Goal: Transaction & Acquisition: Purchase product/service

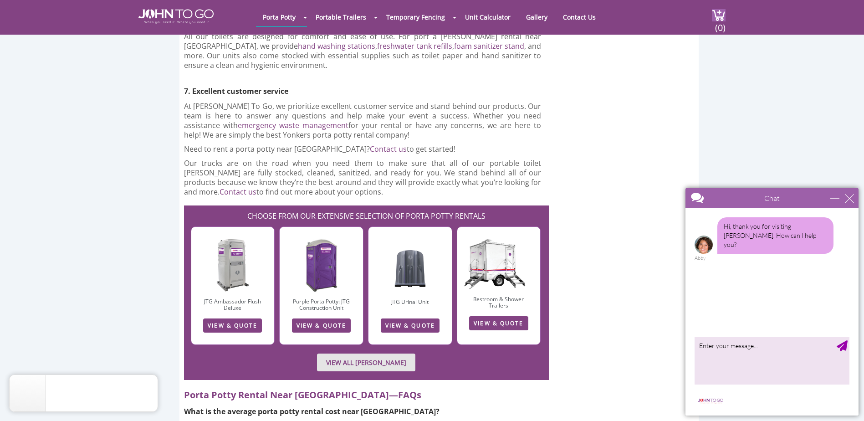
scroll to position [2276, 0]
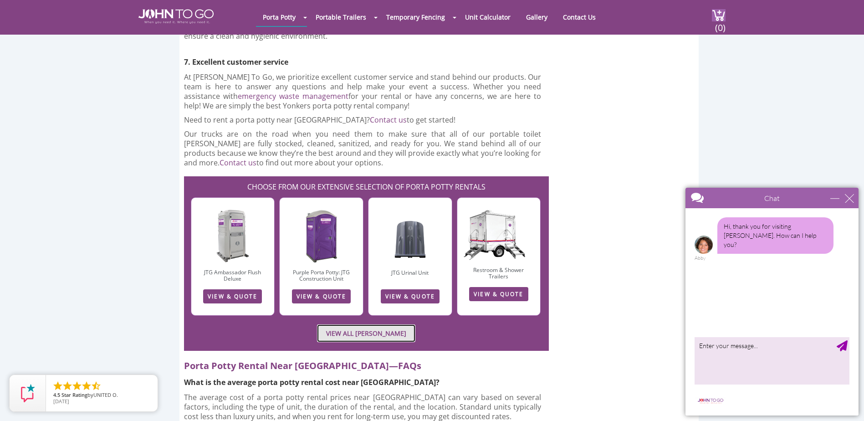
click at [376, 324] on link "VIEW ALL PORTA JOHN RENTALS" at bounding box center [366, 333] width 98 height 18
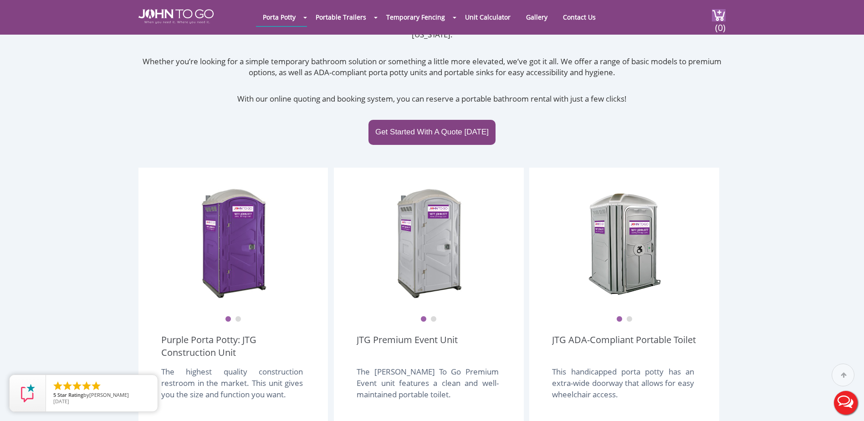
scroll to position [228, 0]
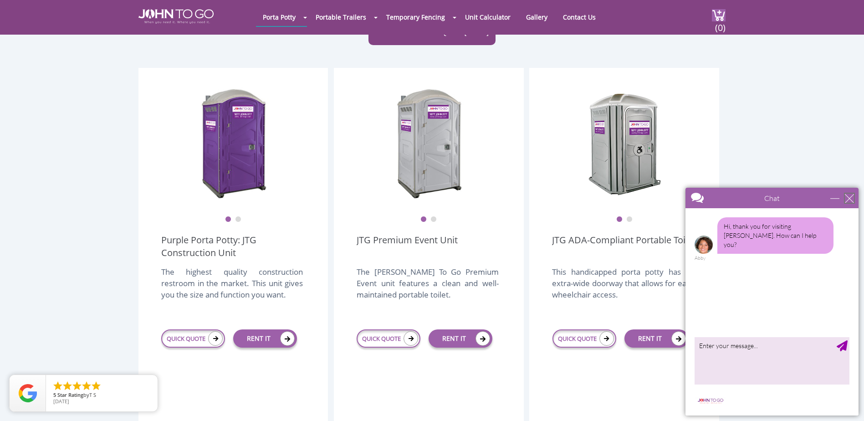
click at [850, 200] on div "close" at bounding box center [848, 197] width 9 height 9
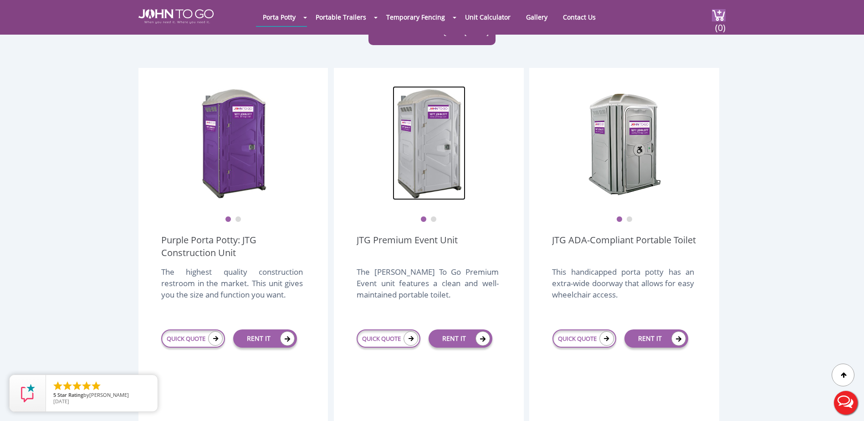
click at [433, 118] on img at bounding box center [428, 143] width 73 height 114
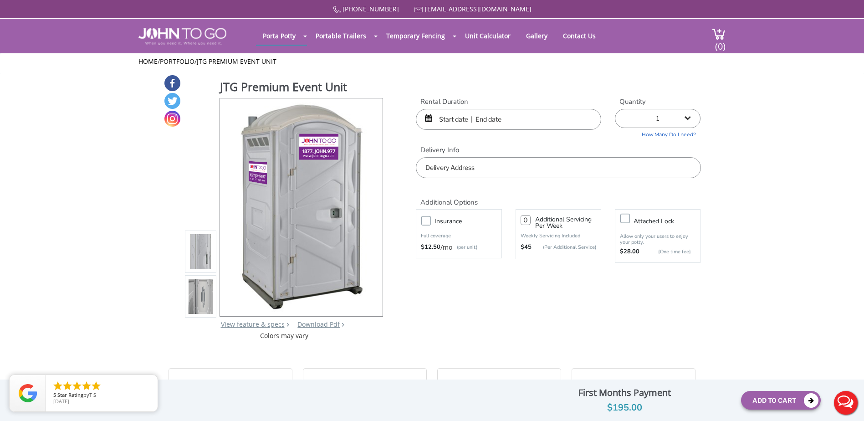
click at [193, 299] on img at bounding box center [200, 296] width 25 height 214
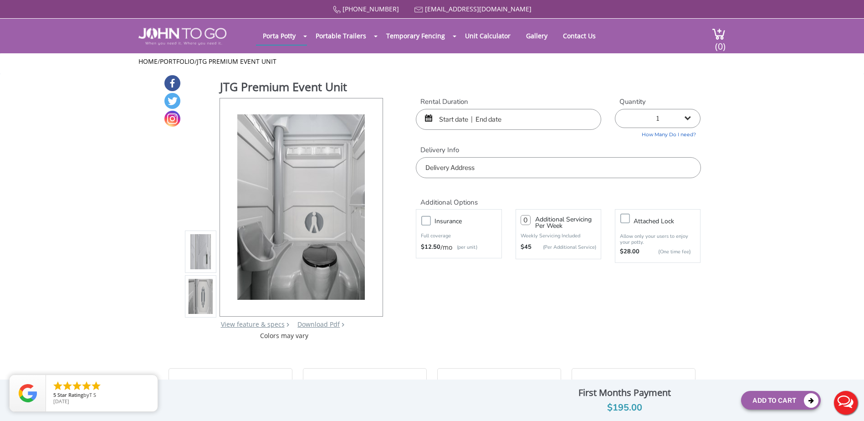
click at [191, 244] on img at bounding box center [200, 251] width 25 height 214
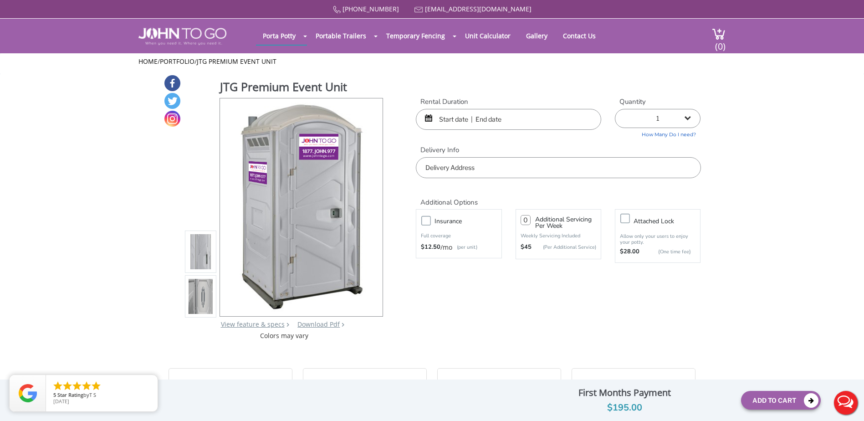
click at [492, 120] on input "text" at bounding box center [508, 119] width 185 height 21
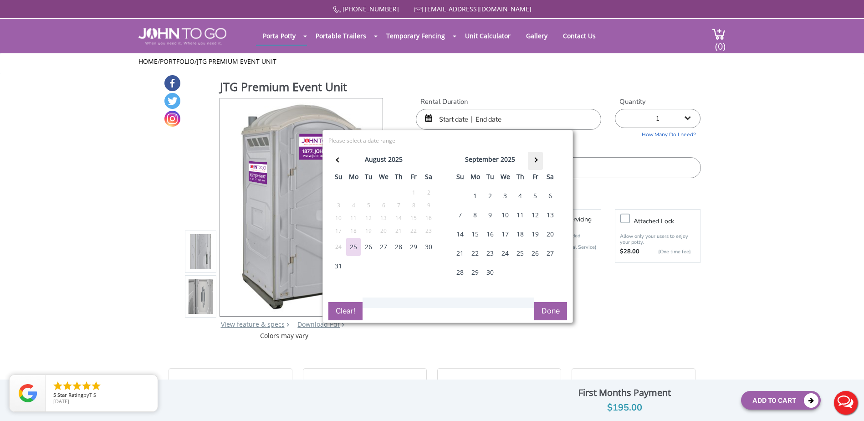
click at [531, 163] on th at bounding box center [535, 161] width 15 height 18
click at [549, 198] on div "4" at bounding box center [550, 196] width 15 height 18
click at [549, 197] on div "4" at bounding box center [550, 196] width 15 height 18
type input "10/04/2025 to 10/04/2025"
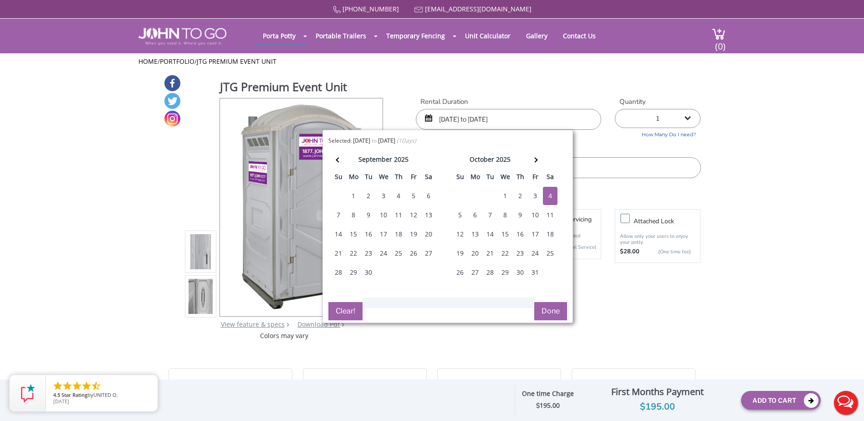
click at [552, 312] on button "Done" at bounding box center [550, 311] width 33 height 18
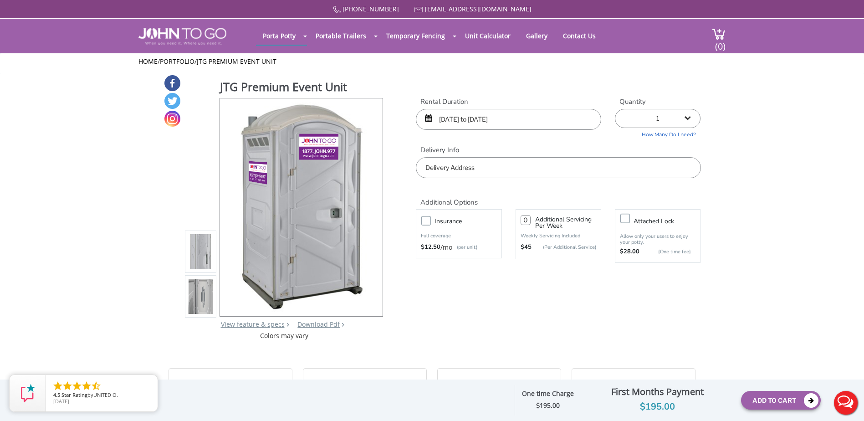
click at [661, 115] on select "1 2 (5% discount) 3 (8% discount) 4 (10% discount) 5 (12% discount) 6 (12% disc…" at bounding box center [658, 118] width 86 height 19
click at [688, 136] on link "How Many Do I need?" at bounding box center [658, 133] width 86 height 10
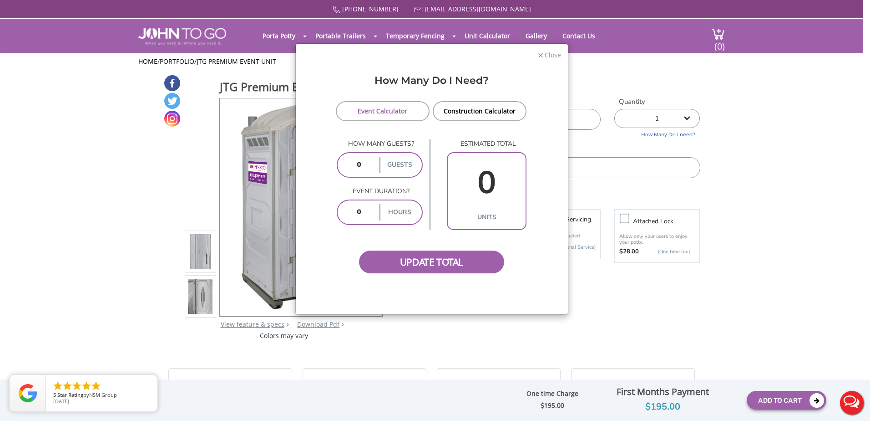
click at [368, 165] on input "number" at bounding box center [359, 165] width 38 height 16
type input "300"
click at [358, 207] on input "number" at bounding box center [359, 212] width 38 height 16
type input "3"
click at [415, 265] on span "Update Total" at bounding box center [432, 261] width 146 height 23
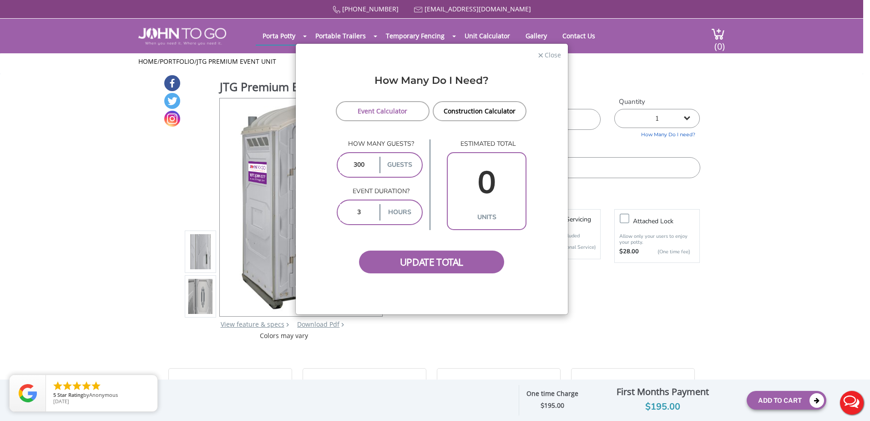
click at [399, 165] on label "guests" at bounding box center [400, 165] width 40 height 16
click at [369, 167] on input "300" at bounding box center [359, 165] width 38 height 16
click at [417, 260] on span "Update Total" at bounding box center [432, 261] width 146 height 23
click at [370, 162] on input "300" at bounding box center [359, 165] width 38 height 16
click at [369, 214] on input "3" at bounding box center [359, 212] width 38 height 16
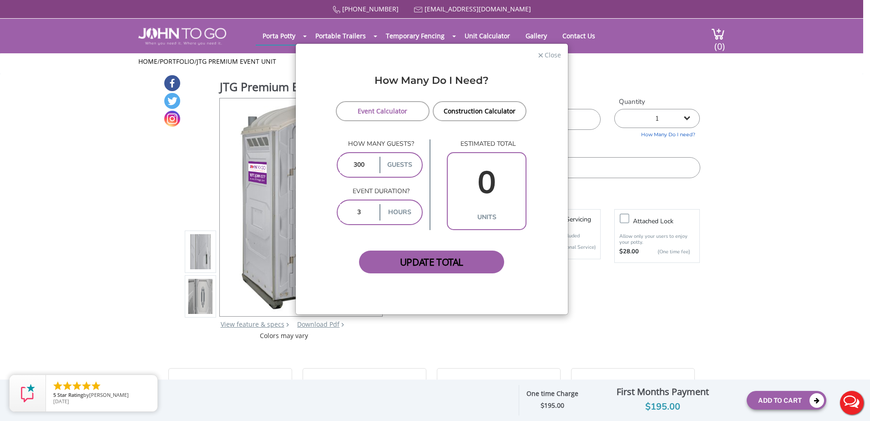
click at [402, 254] on span "Update Total" at bounding box center [432, 261] width 146 height 23
click at [427, 262] on span "Update Total" at bounding box center [432, 261] width 146 height 23
click at [462, 113] on link "Construction Calculator" at bounding box center [480, 111] width 94 height 20
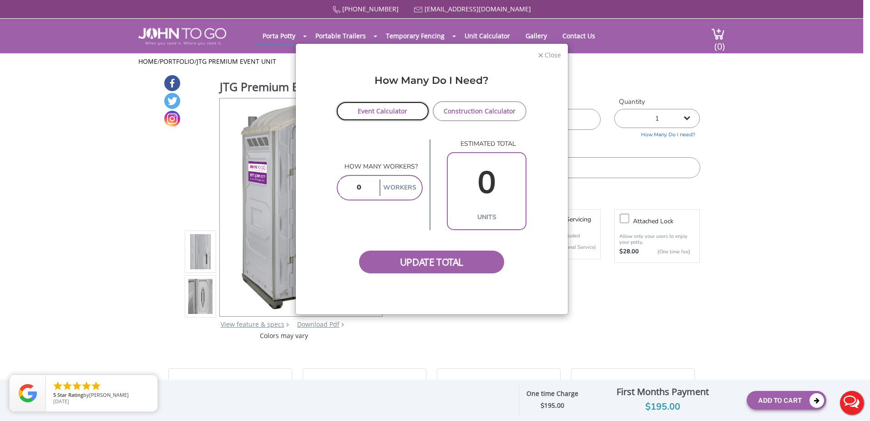
click at [384, 116] on link "Event Calculator" at bounding box center [383, 111] width 94 height 20
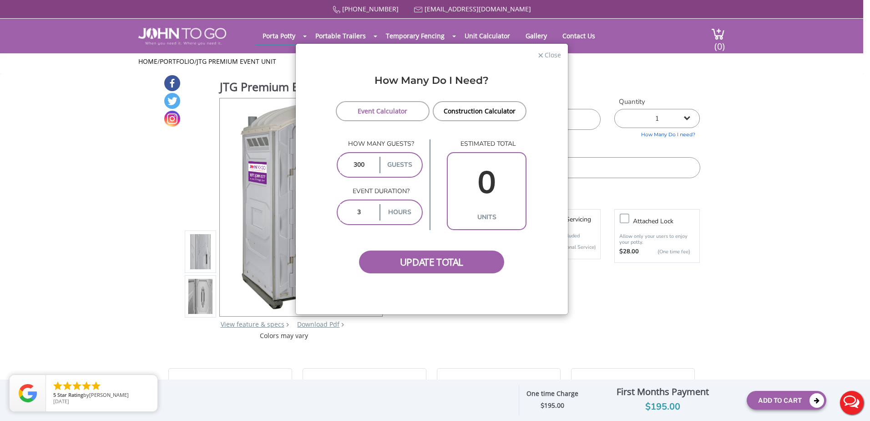
click at [369, 160] on input "300" at bounding box center [359, 165] width 38 height 16
click at [376, 219] on input "3" at bounding box center [359, 212] width 38 height 16
click at [411, 267] on span "Update Total" at bounding box center [432, 261] width 146 height 23
click at [439, 264] on span "Update Total" at bounding box center [432, 261] width 146 height 23
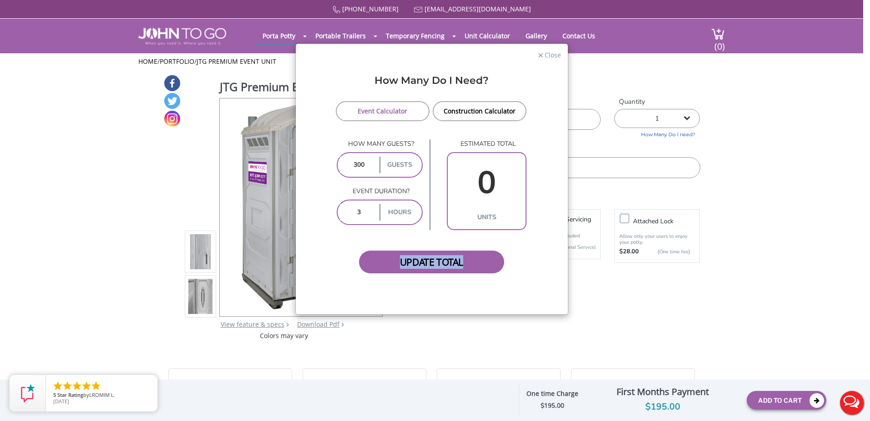
click at [439, 264] on span "Update Total" at bounding box center [432, 261] width 146 height 23
drag, startPoint x: 439, startPoint y: 264, endPoint x: 450, endPoint y: 262, distance: 11.2
click at [450, 262] on span "Update Total" at bounding box center [432, 261] width 146 height 23
click at [552, 55] on span "Close" at bounding box center [552, 54] width 17 height 9
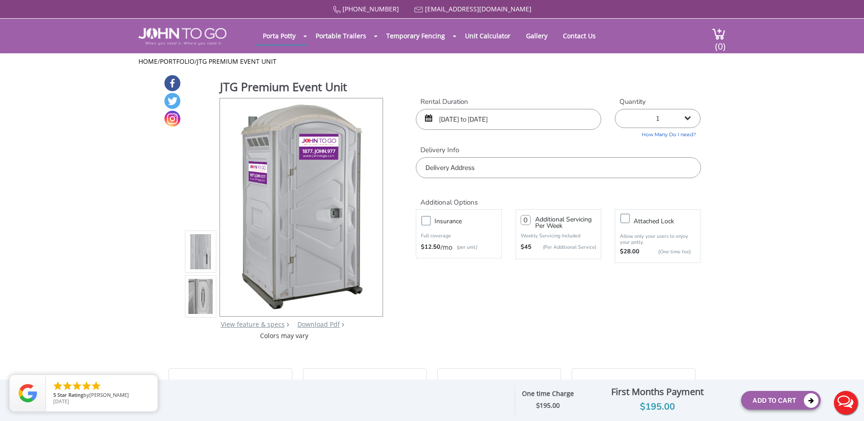
click at [691, 137] on link "How Many Do I need?" at bounding box center [658, 133] width 86 height 10
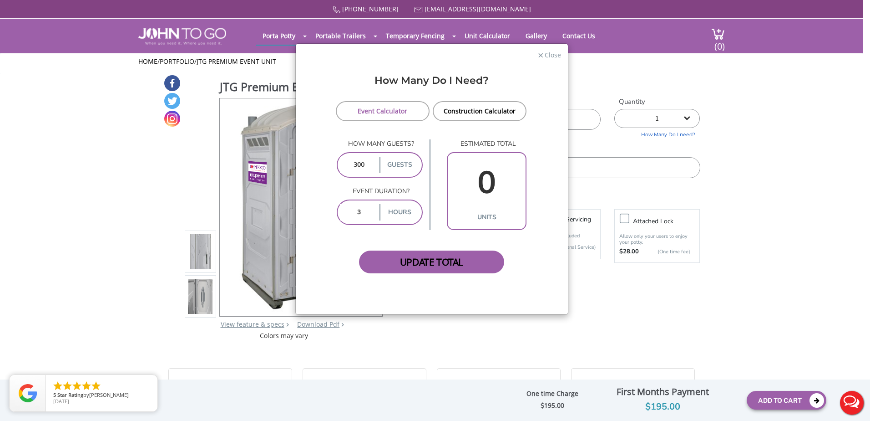
click at [455, 259] on span "Update Total" at bounding box center [432, 261] width 146 height 23
drag, startPoint x: 455, startPoint y: 259, endPoint x: 537, endPoint y: 273, distance: 83.1
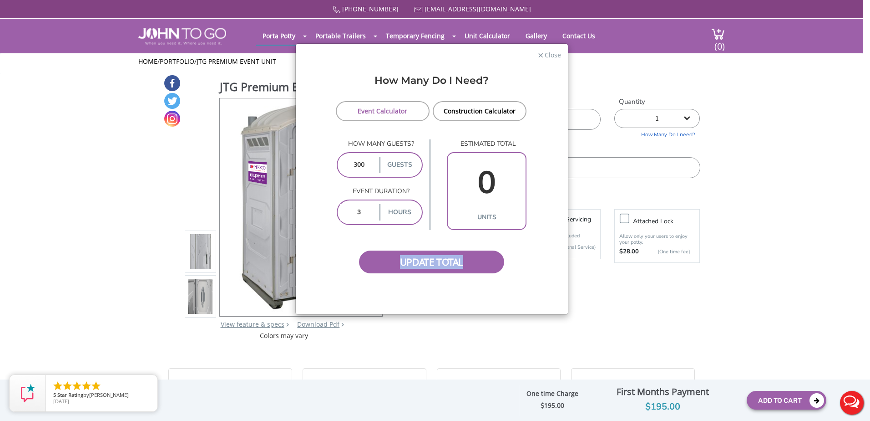
click at [537, 273] on form "Event Calculator Construction Calculator How many guests? 300 guests Event dura…" at bounding box center [432, 187] width 259 height 172
click at [553, 61] on div "× Close" at bounding box center [432, 55] width 272 height 23
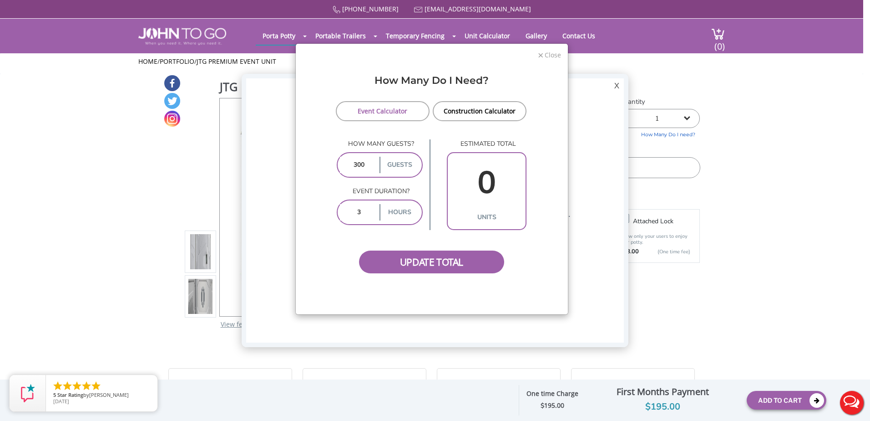
click at [548, 52] on span "Close" at bounding box center [552, 54] width 17 height 9
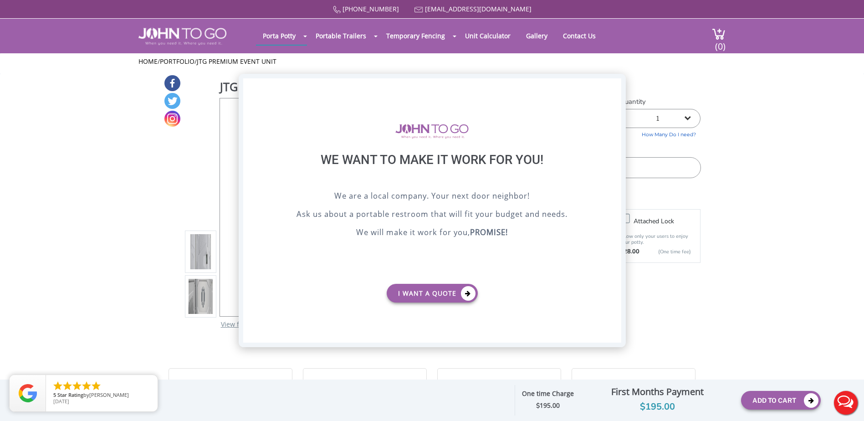
click at [613, 89] on div "X" at bounding box center [613, 85] width 14 height 15
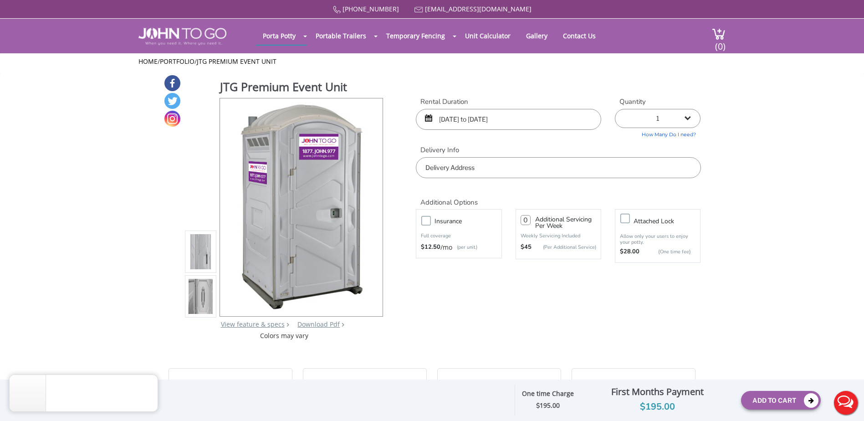
click at [657, 114] on select "1 2 (5% discount) 3 (8% discount) 4 (10% discount) 5 (12% discount) 6 (12% disc…" at bounding box center [658, 118] width 86 height 19
select select "3"
click at [615, 109] on select "1 2 (5% discount) 3 (8% discount) 4 (10% discount) 5 (12% discount) 6 (12% disc…" at bounding box center [658, 118] width 86 height 19
click at [521, 163] on input "text" at bounding box center [558, 167] width 285 height 21
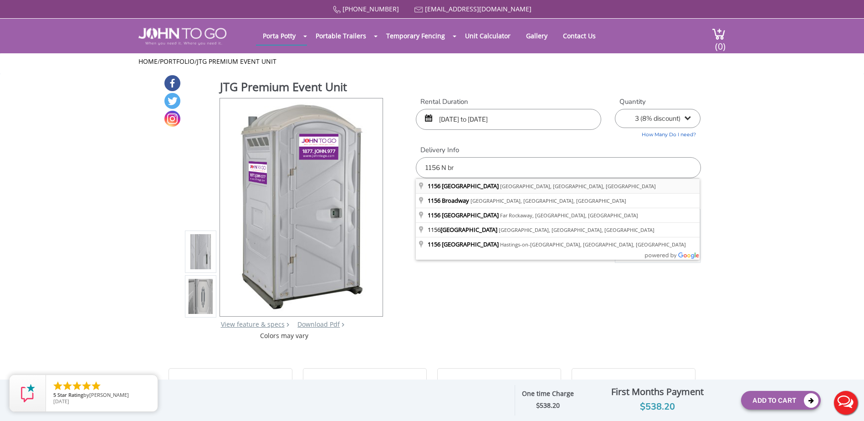
type input "1156 North Broadway, Yonkers, NY, USA"
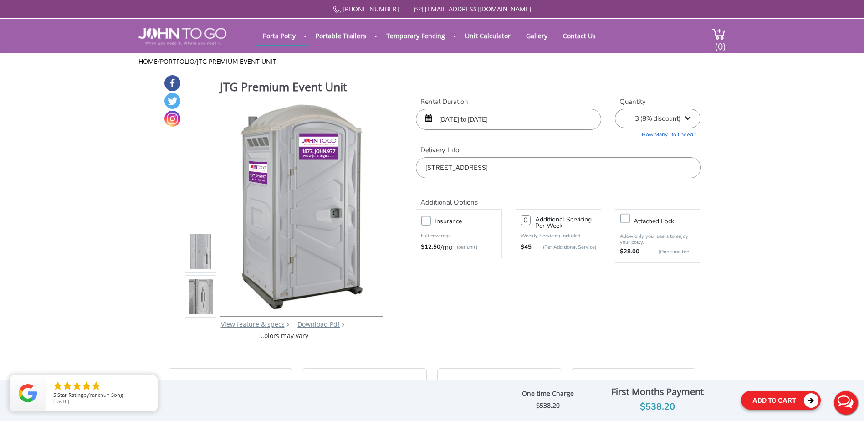
click at [787, 400] on button "Add To Cart" at bounding box center [781, 400] width 80 height 19
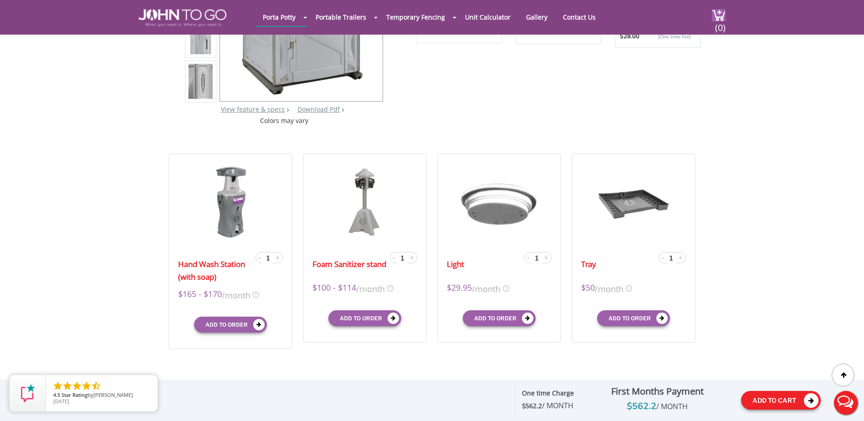
scroll to position [188, 0]
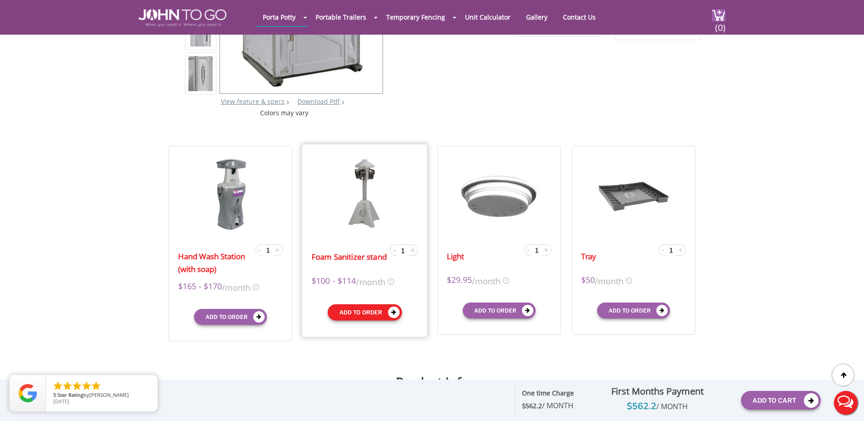
click at [354, 318] on button "Add to order" at bounding box center [364, 312] width 74 height 16
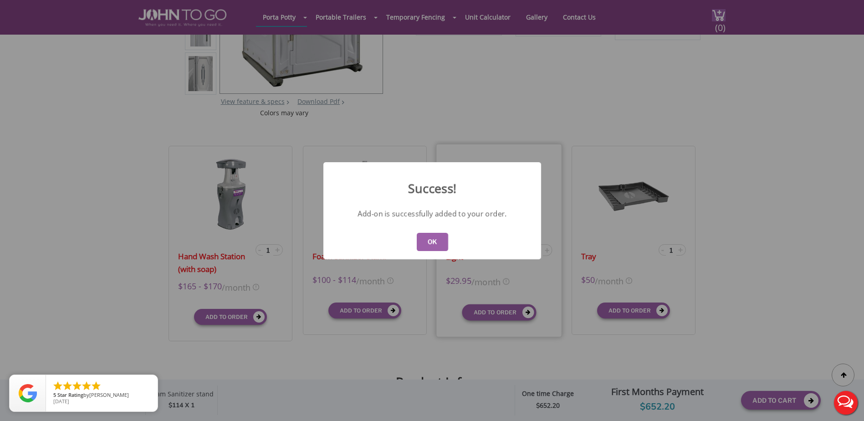
click at [439, 243] on button "OK" at bounding box center [431, 242] width 31 height 18
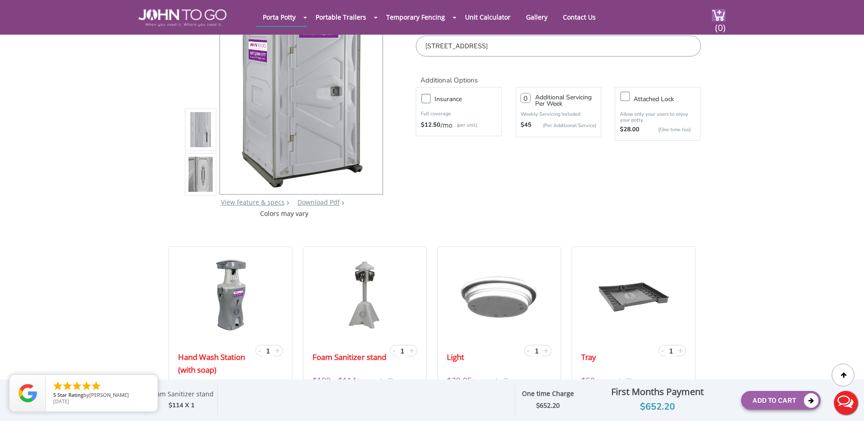
scroll to position [0, 0]
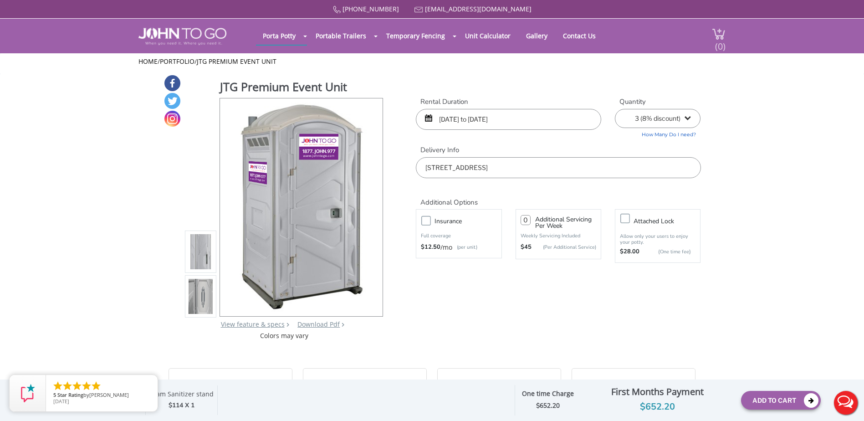
click at [723, 36] on span "(0)" at bounding box center [719, 43] width 11 height 20
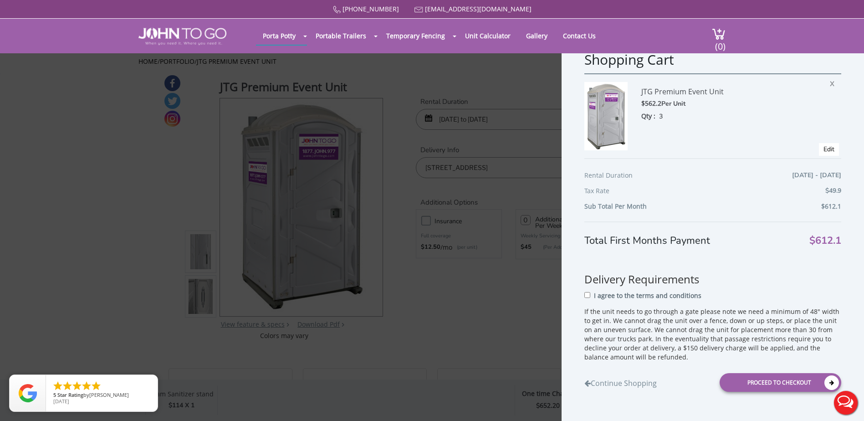
click at [141, 165] on div "Shopping Cart JTG Premium Event Unit $562.2 Per Unit Qty : 3 X Edit Rental Dura…" at bounding box center [432, 210] width 864 height 421
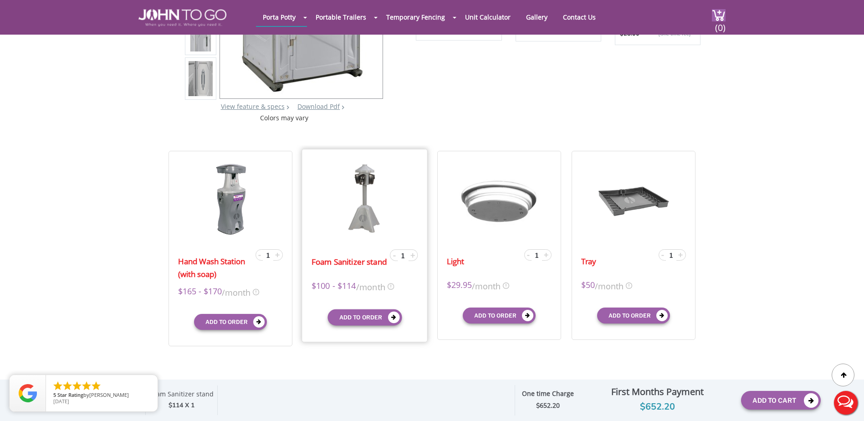
scroll to position [182, 0]
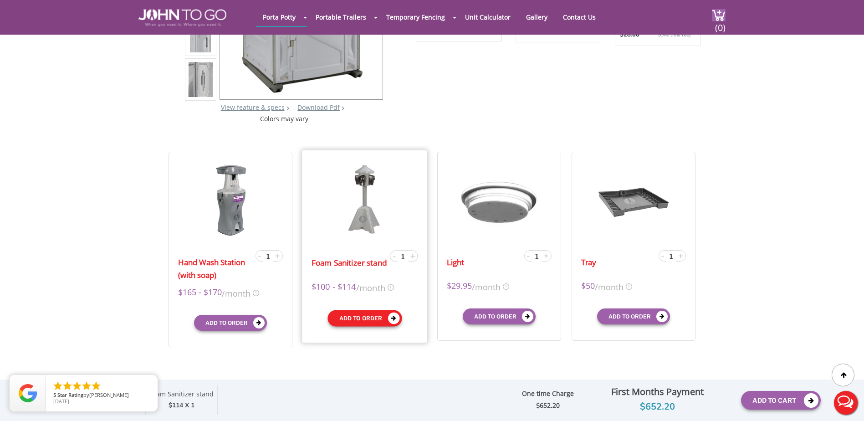
click at [356, 322] on button "Add to order" at bounding box center [364, 318] width 74 height 16
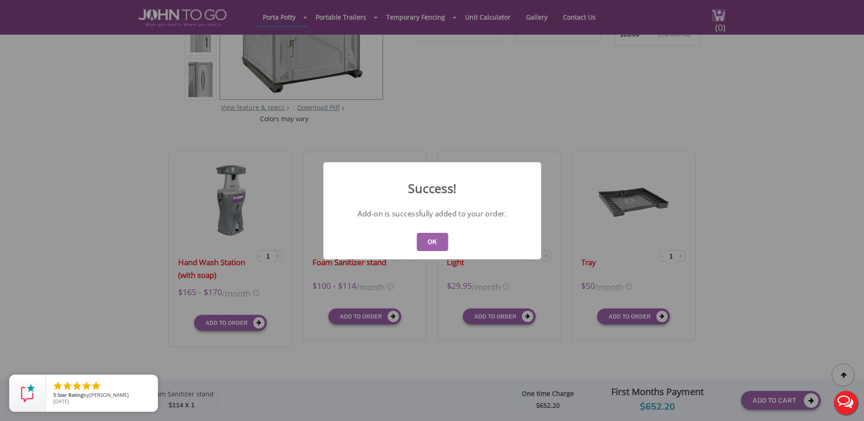
click at [437, 239] on button "OK" at bounding box center [431, 242] width 31 height 18
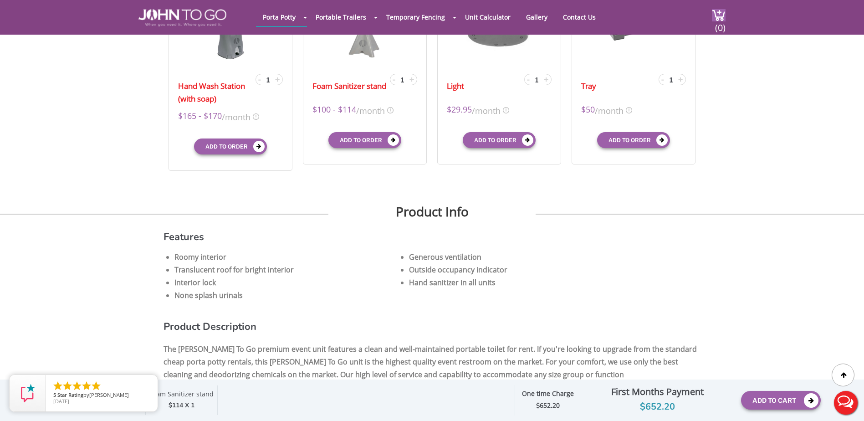
scroll to position [364, 0]
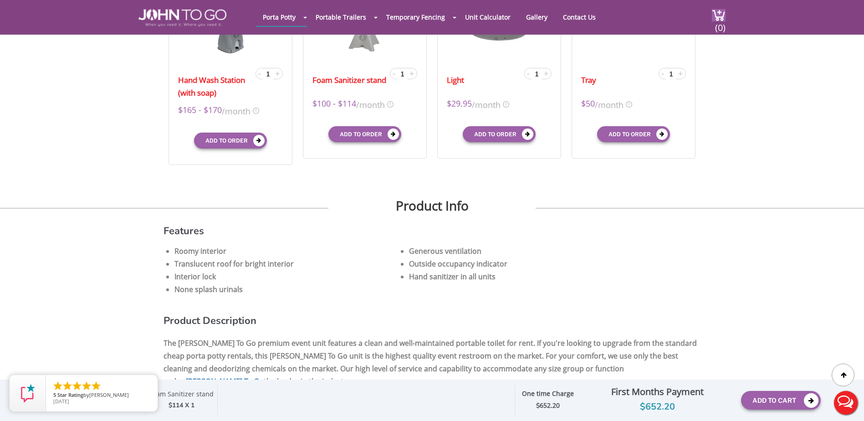
click at [188, 401] on div "$114 X 1" at bounding box center [181, 405] width 64 height 10
click at [717, 17] on span "(0)" at bounding box center [719, 24] width 11 height 20
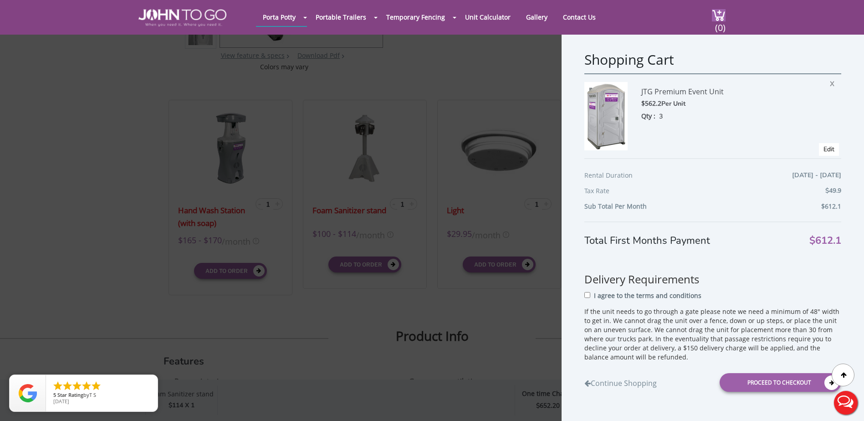
scroll to position [228, 0]
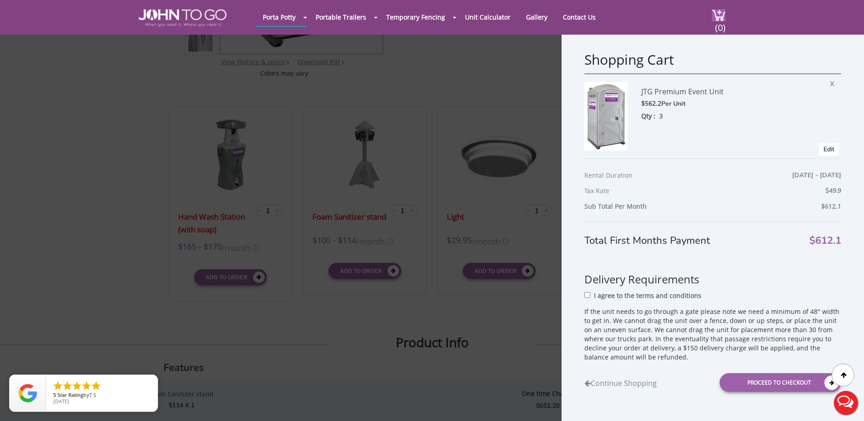
click at [106, 206] on div "Shopping Cart JTG Premium Event Unit $562.2 Per Unit Qty : 3 X Edit Rental Dura…" at bounding box center [432, 210] width 864 height 421
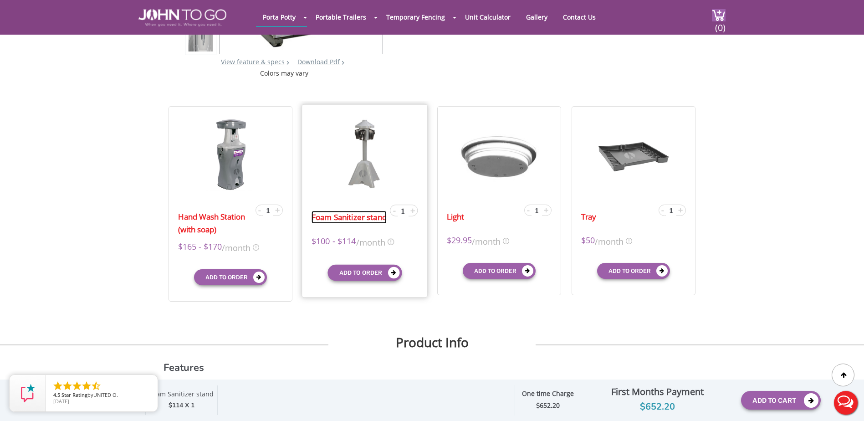
click at [359, 214] on link "Foam Sanitizer stand" at bounding box center [348, 216] width 75 height 13
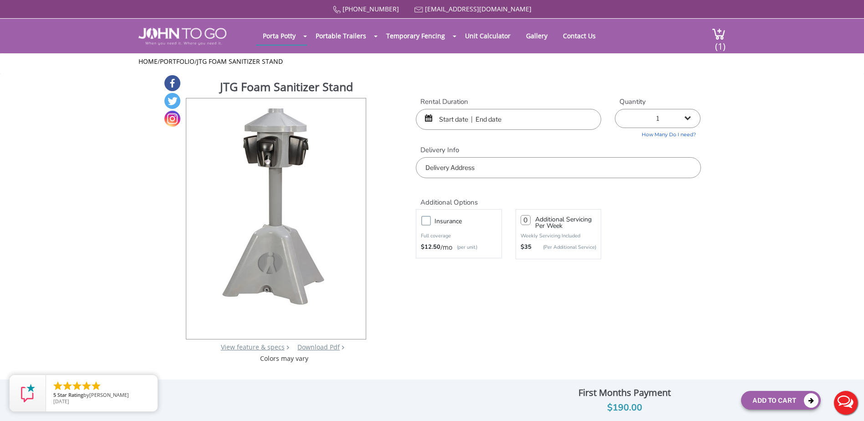
click at [453, 114] on input "text" at bounding box center [508, 119] width 185 height 21
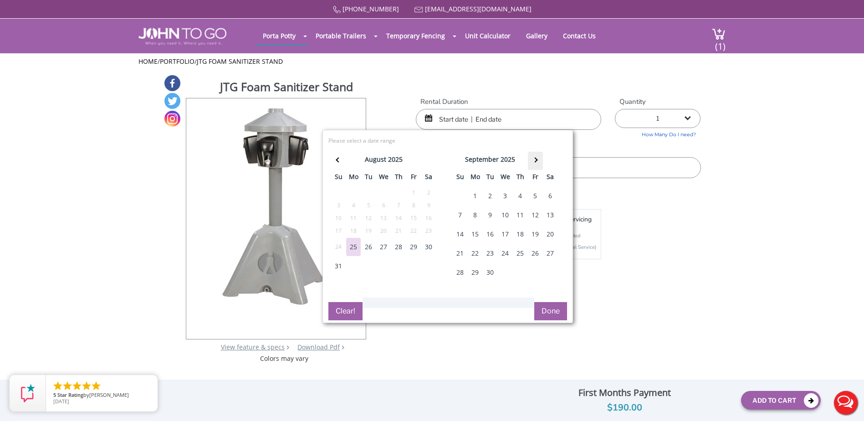
click at [537, 158] on th at bounding box center [535, 161] width 15 height 18
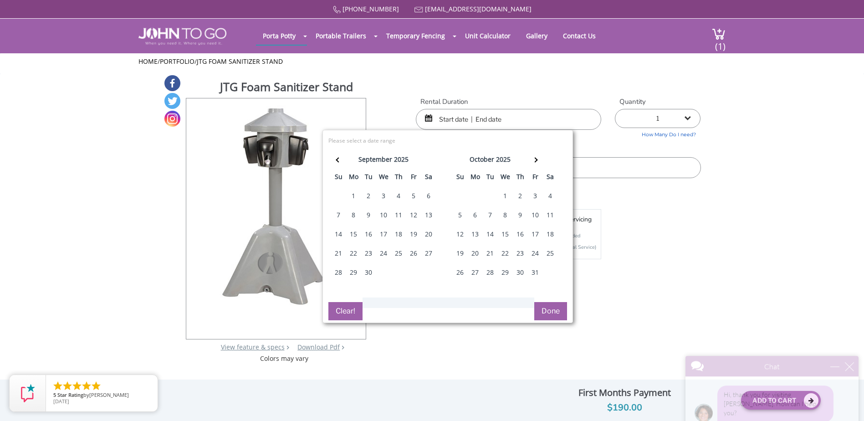
click at [552, 193] on div "4" at bounding box center [550, 196] width 15 height 18
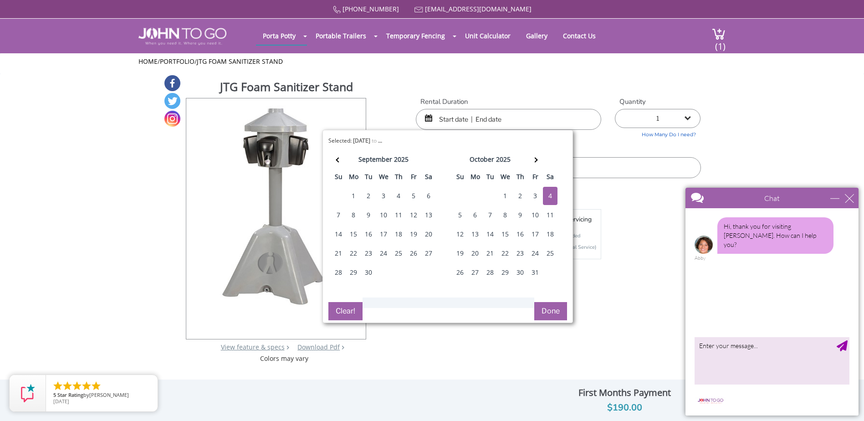
click at [548, 194] on div "4" at bounding box center [550, 196] width 15 height 18
type input "10/04/2025 to 10/04/2025"
click at [541, 305] on button "Done" at bounding box center [550, 311] width 33 height 18
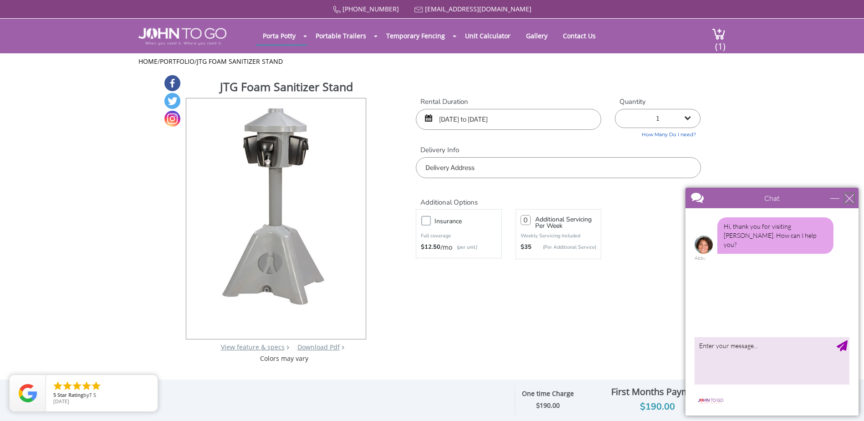
click at [848, 198] on div "close" at bounding box center [848, 197] width 9 height 9
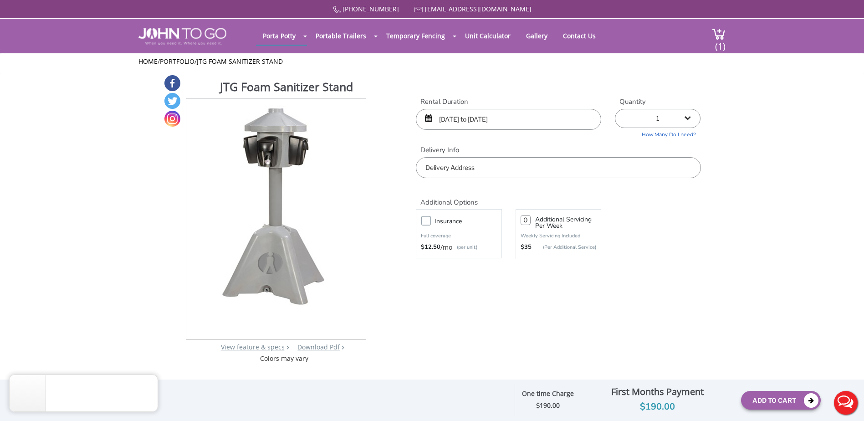
click at [540, 172] on input "text" at bounding box center [558, 167] width 285 height 21
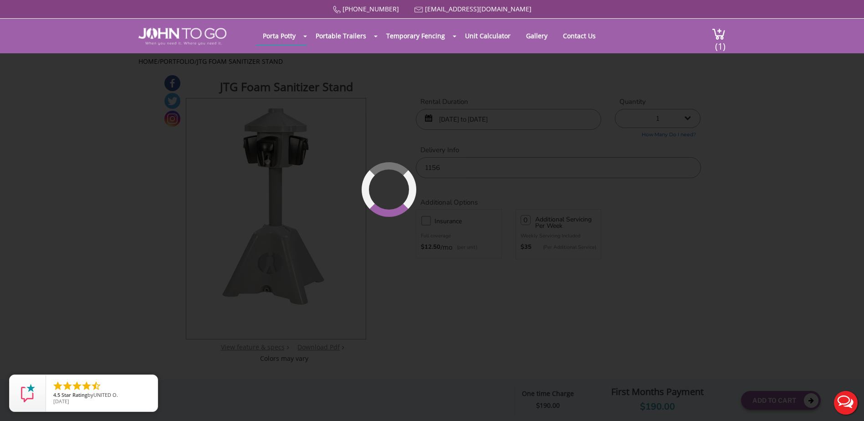
type input "1156 North Broadway, Yonkers, NY, USA"
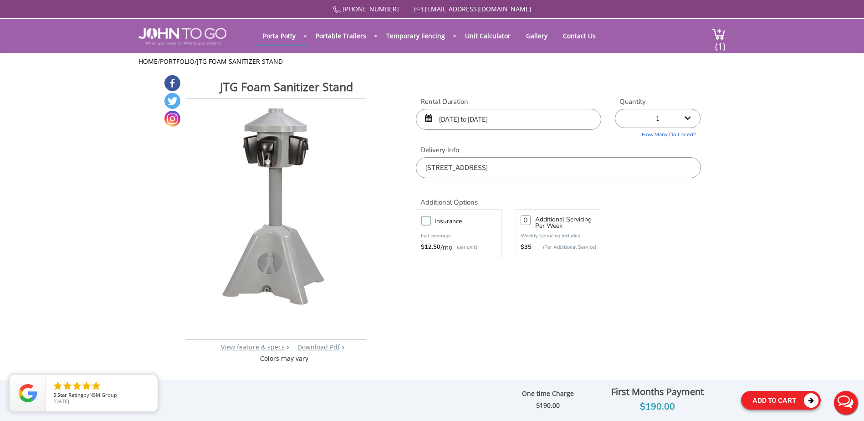
click at [791, 396] on button "Add To Cart" at bounding box center [781, 400] width 80 height 19
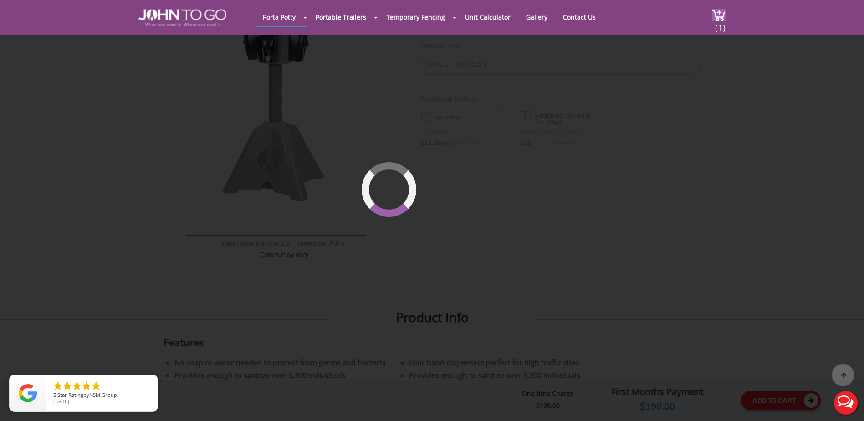
scroll to position [97, 0]
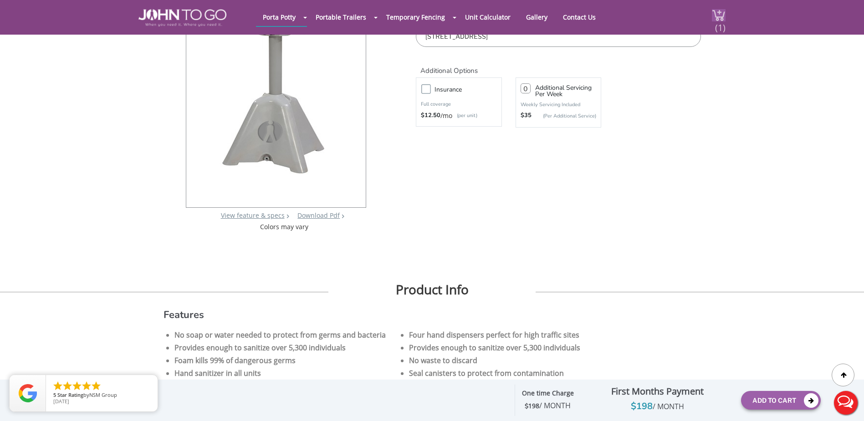
click at [722, 20] on span "(1)" at bounding box center [719, 24] width 11 height 20
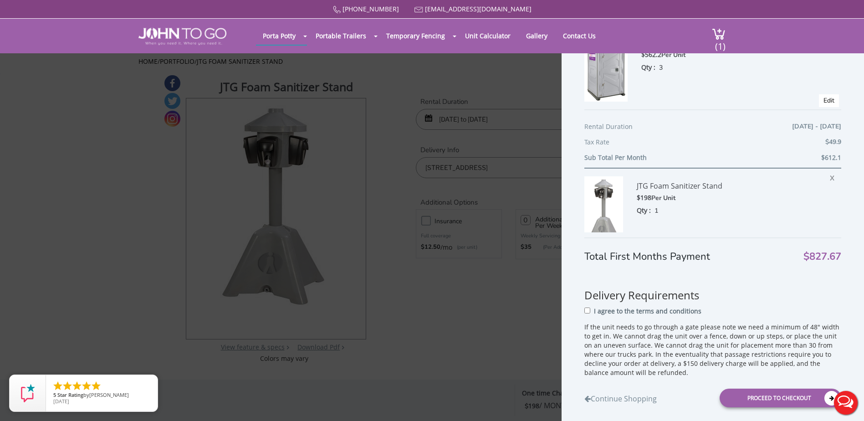
scroll to position [134, 0]
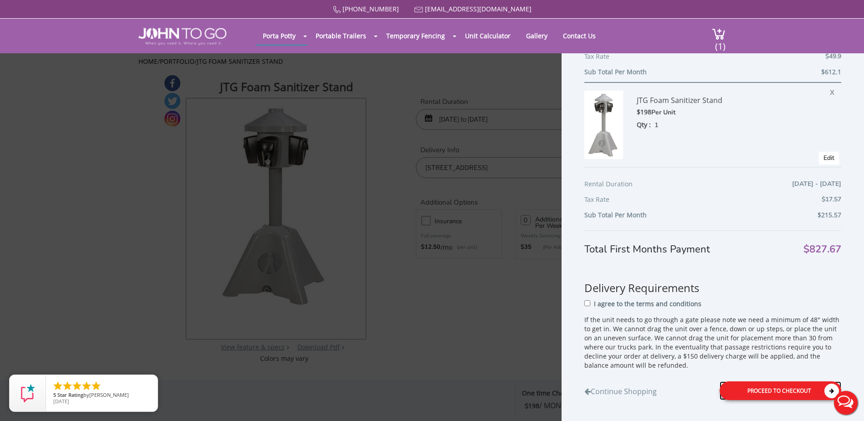
click at [757, 393] on div "Proceed to Checkout" at bounding box center [780, 390] width 122 height 19
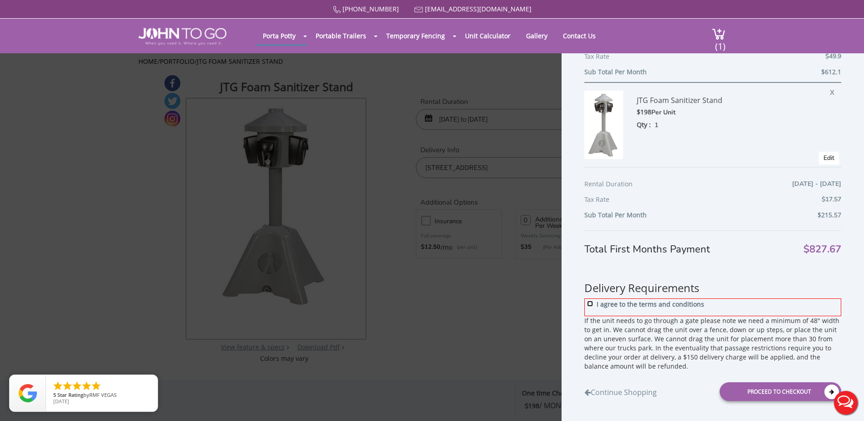
click at [589, 303] on input "I agree to the terms and conditions" at bounding box center [590, 303] width 6 height 6
checkbox input "true"
click at [750, 393] on div "Proceed to Checkout" at bounding box center [780, 391] width 122 height 19
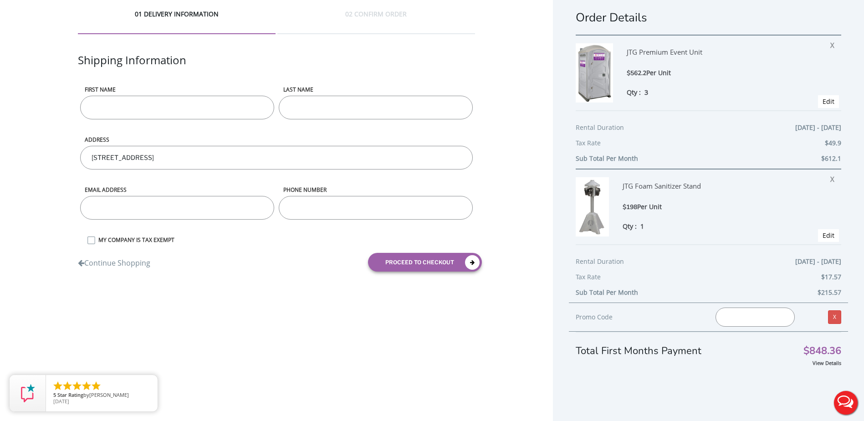
scroll to position [21, 0]
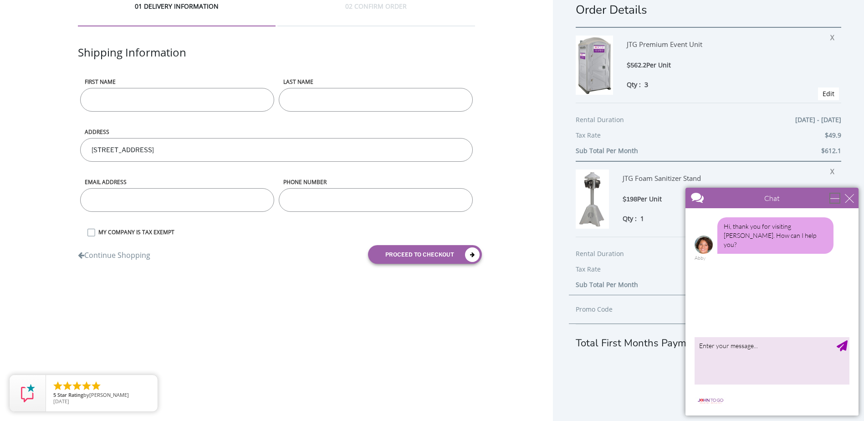
click at [839, 198] on div "minimize" at bounding box center [834, 197] width 9 height 9
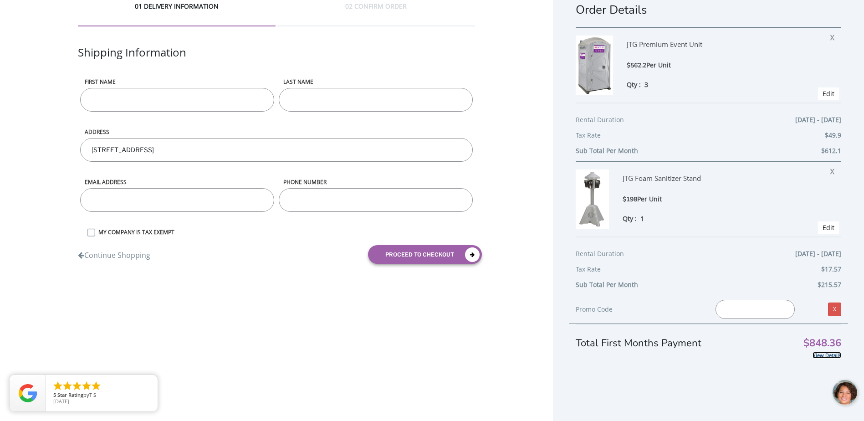
click at [815, 352] on link "View Details" at bounding box center [826, 354] width 29 height 7
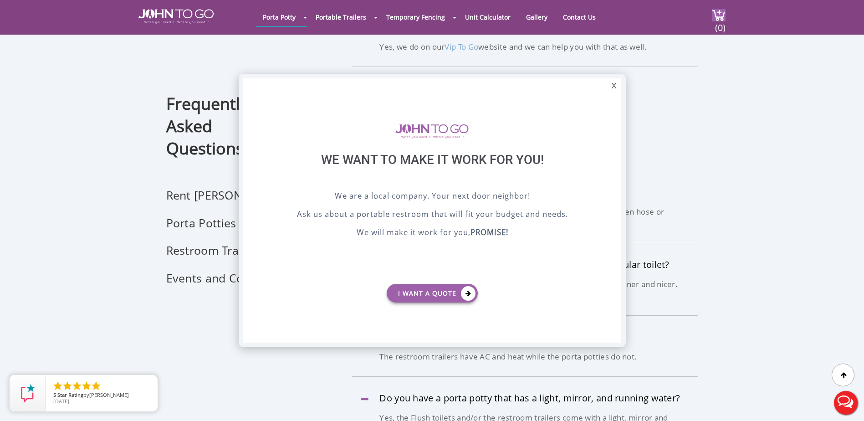
scroll to position [546, 0]
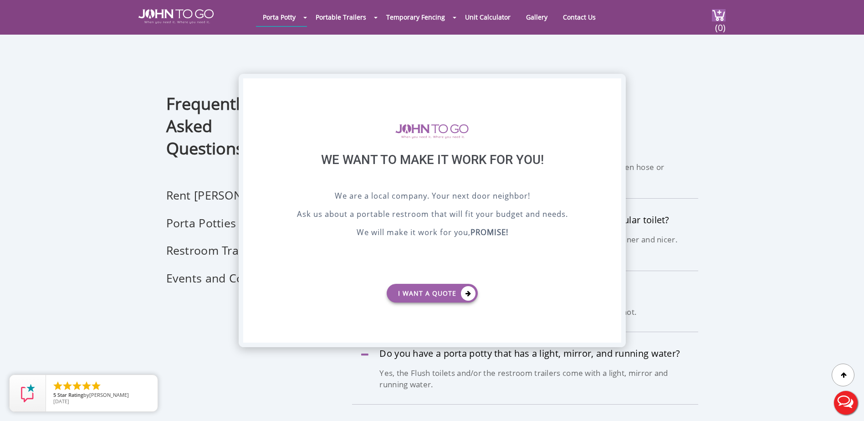
click at [614, 85] on div "X" at bounding box center [613, 85] width 14 height 15
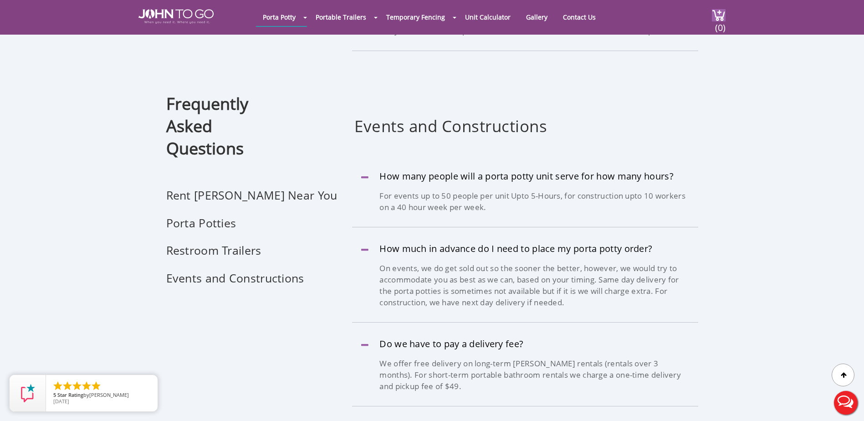
scroll to position [1684, 0]
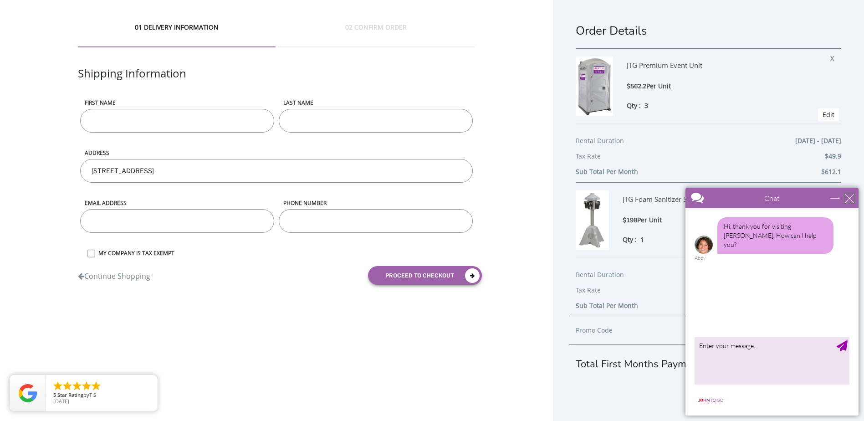
click at [846, 199] on div "close" at bounding box center [848, 197] width 9 height 9
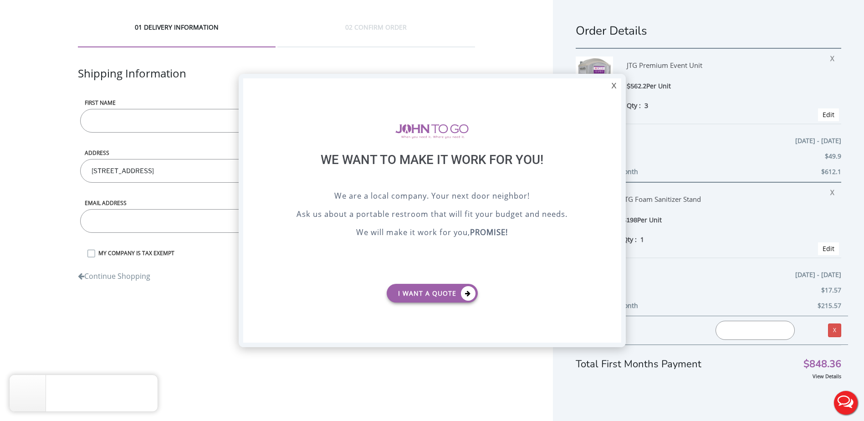
drag, startPoint x: 611, startPoint y: 87, endPoint x: 613, endPoint y: 112, distance: 25.1
click at [613, 92] on div "X" at bounding box center [613, 85] width 14 height 15
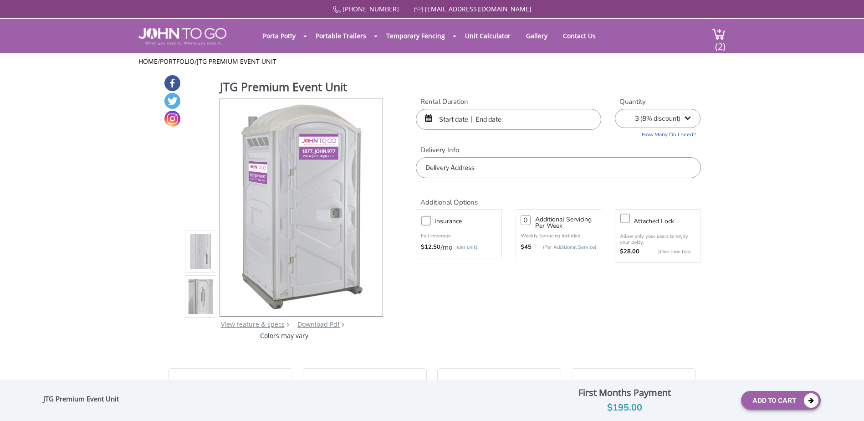
select select "3"
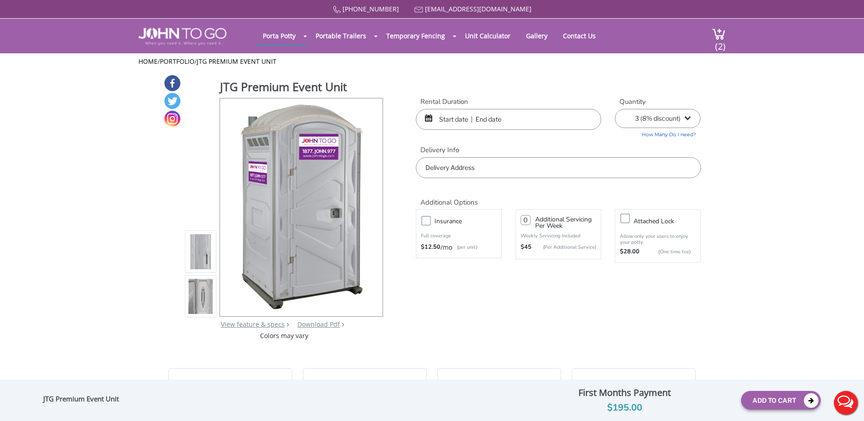
scroll to position [262, 0]
